Goal: Task Accomplishment & Management: Complete application form

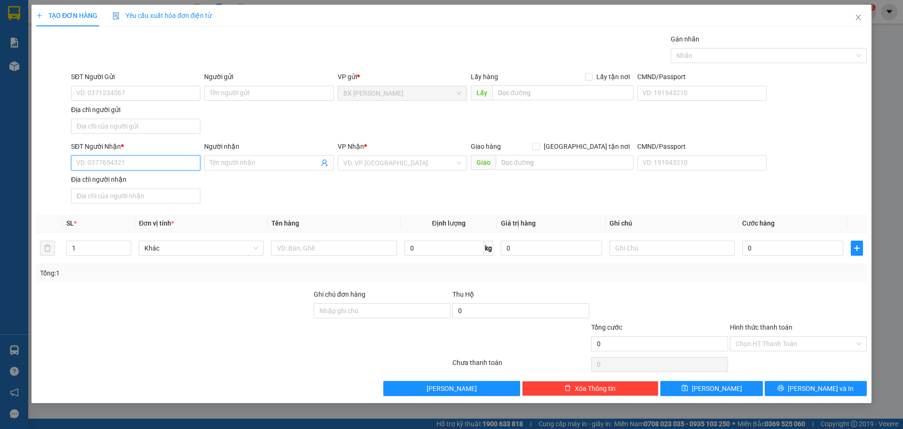
click at [140, 162] on input "SĐT Người Nhận *" at bounding box center [135, 162] width 129 height 15
type input "0968011240"
click at [131, 184] on div "0968011240 - CHỊ [PERSON_NAME]" at bounding box center [136, 181] width 118 height 10
type input "CHỊ [PERSON_NAME]"
type input "0968011240"
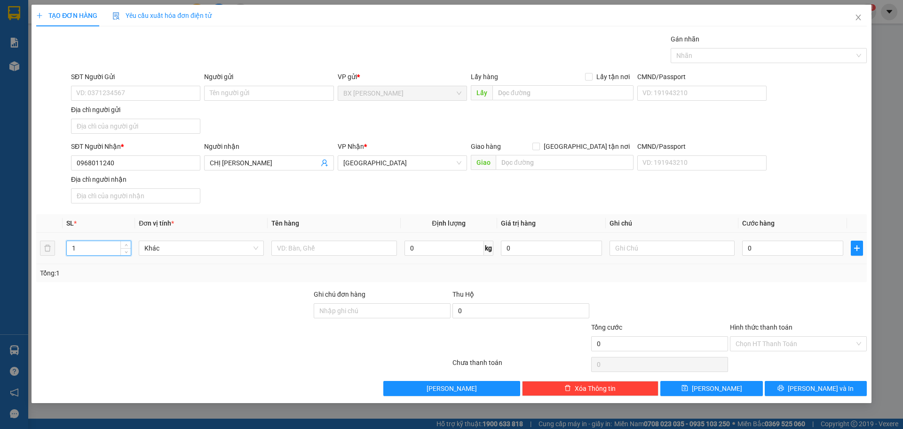
click at [108, 249] on input "1" at bounding box center [99, 248] width 64 height 14
drag, startPoint x: 310, startPoint y: 246, endPoint x: 316, endPoint y: 245, distance: 5.7
click at [312, 246] on input "text" at bounding box center [334, 247] width 125 height 15
type input "THÙNG"
click at [160, 93] on input "SĐT Người Gửi" at bounding box center [135, 93] width 129 height 15
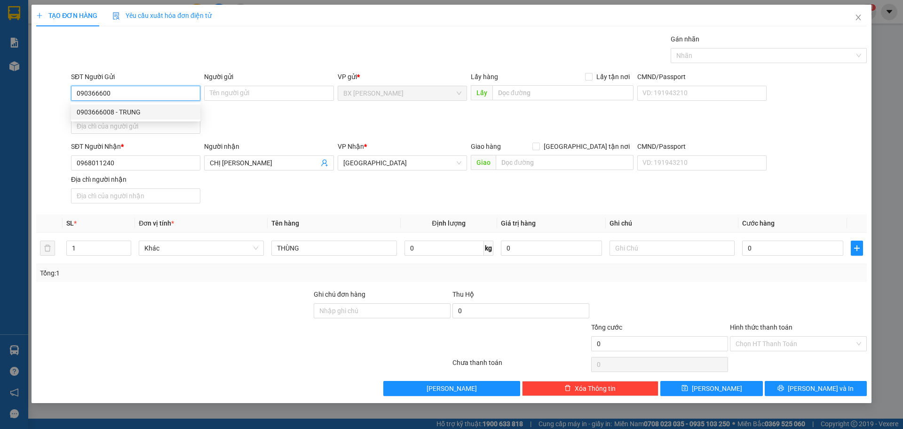
click at [89, 89] on input "090366600" at bounding box center [135, 93] width 129 height 15
type input "0903166600"
click at [149, 115] on div "0903166600 - ANH KHOA" at bounding box center [136, 112] width 118 height 10
type input "ANH KHOA"
type input "0903166600"
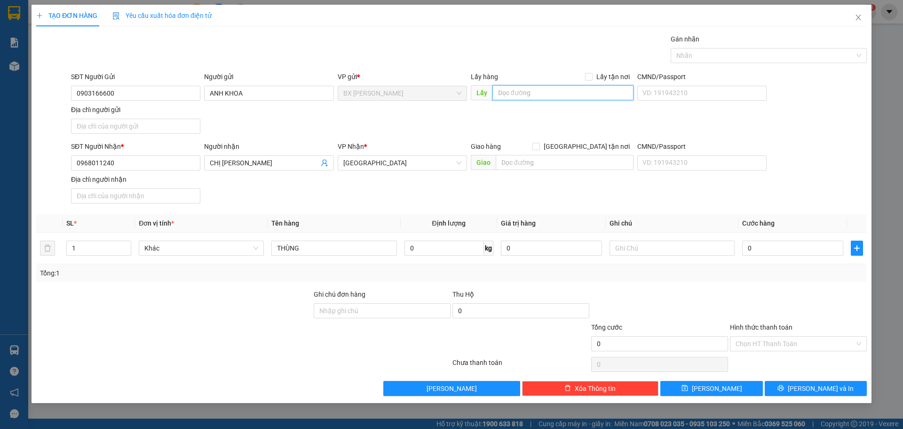
click at [558, 94] on input "text" at bounding box center [563, 92] width 141 height 15
type input "DƯỚI CẦU TÂN TRƯỜNG 500M"
click at [825, 386] on span "[PERSON_NAME] và In" at bounding box center [821, 388] width 66 height 10
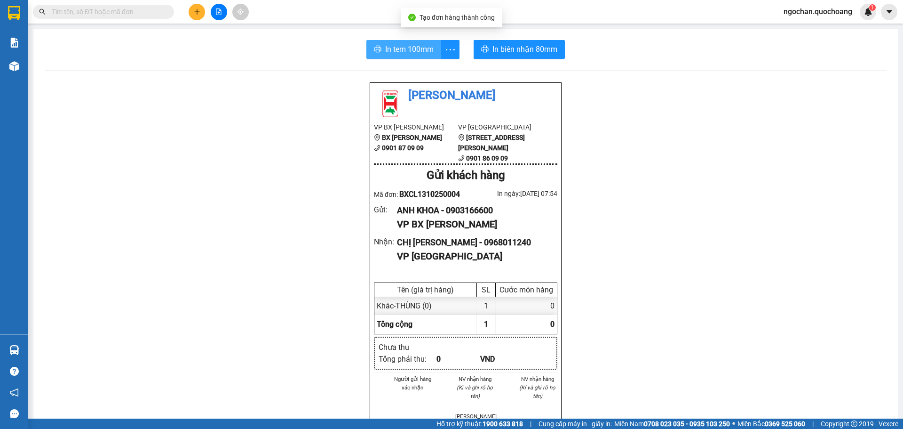
click at [403, 52] on span "In tem 100mm" at bounding box center [409, 49] width 48 height 12
click at [390, 50] on span "In tem 100mm" at bounding box center [409, 49] width 48 height 12
